Goal: Transaction & Acquisition: Book appointment/travel/reservation

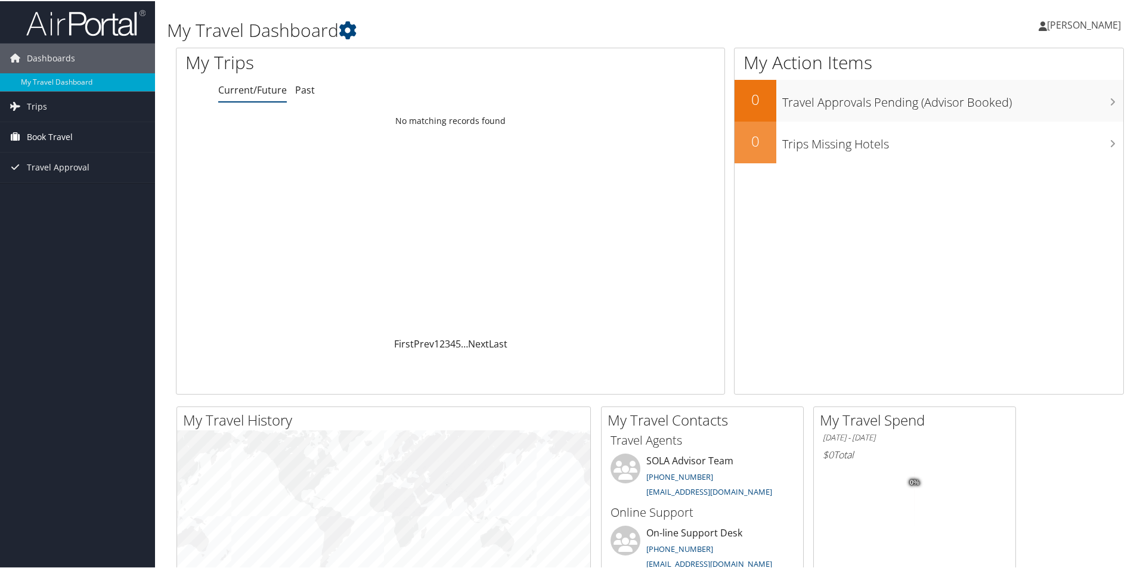
click at [66, 137] on span "Book Travel" at bounding box center [50, 136] width 46 height 30
click at [80, 174] on link "Book/Manage Online Trips" at bounding box center [77, 178] width 155 height 18
